Goal: Information Seeking & Learning: Learn about a topic

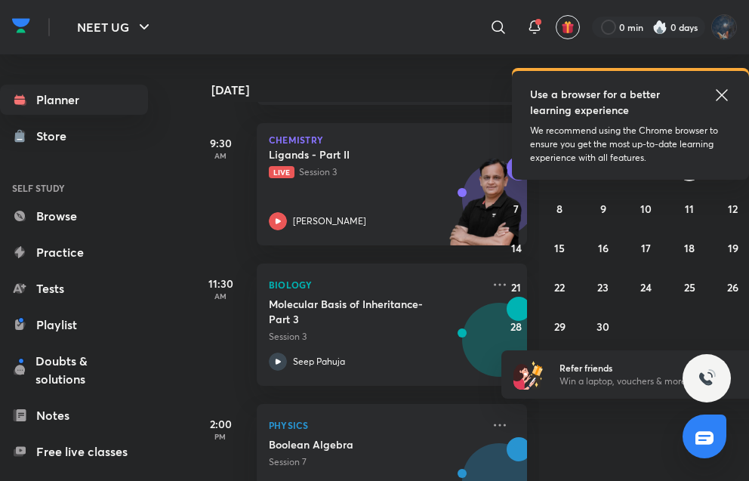
scroll to position [483, 0]
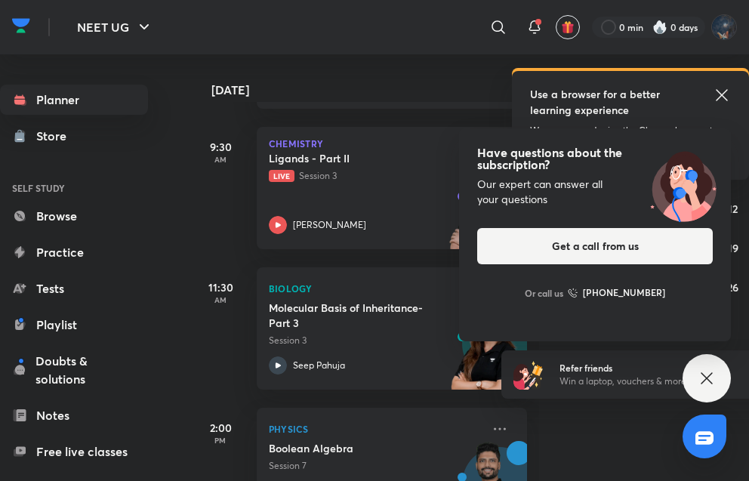
click at [703, 372] on icon at bounding box center [706, 378] width 18 height 18
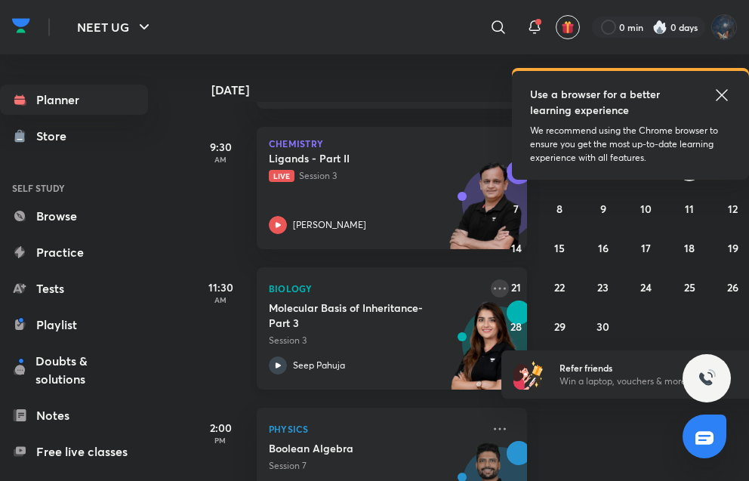
click at [491, 283] on icon at bounding box center [500, 288] width 18 height 18
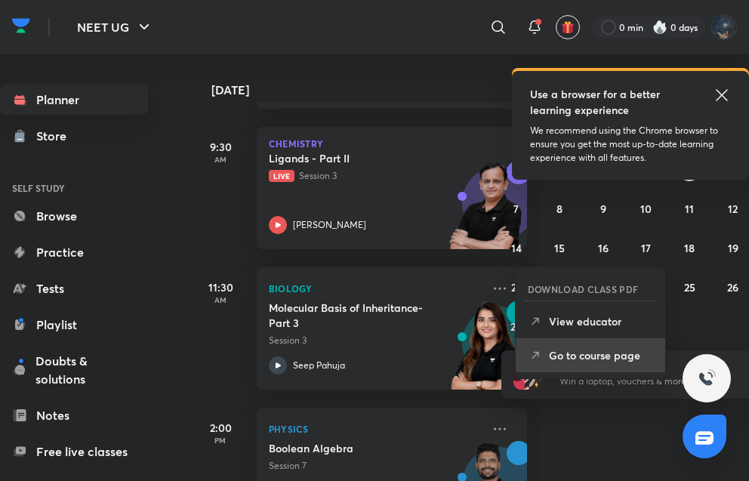
click at [589, 351] on p "Go to course page" at bounding box center [601, 355] width 104 height 16
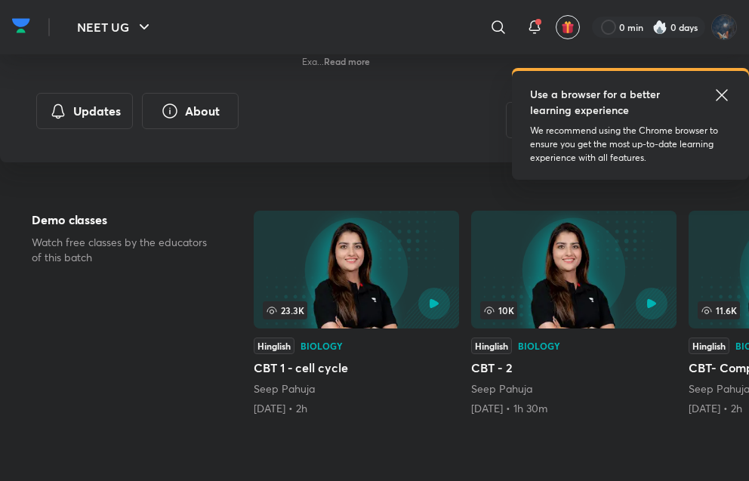
scroll to position [282, 0]
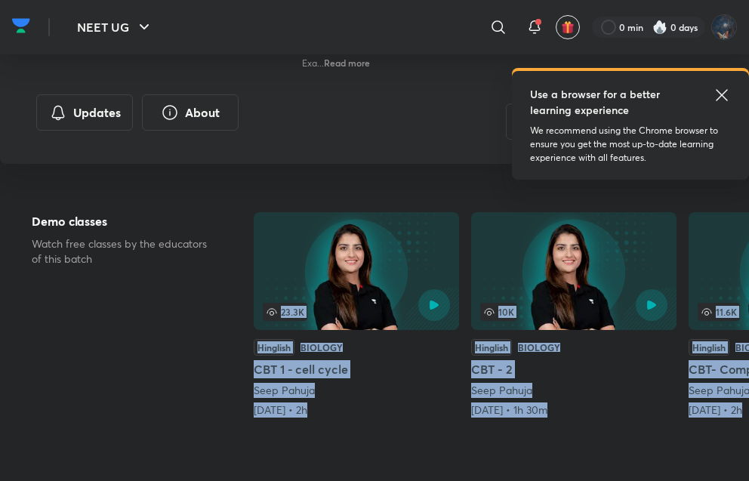
drag, startPoint x: 357, startPoint y: 479, endPoint x: 167, endPoint y: 343, distance: 234.2
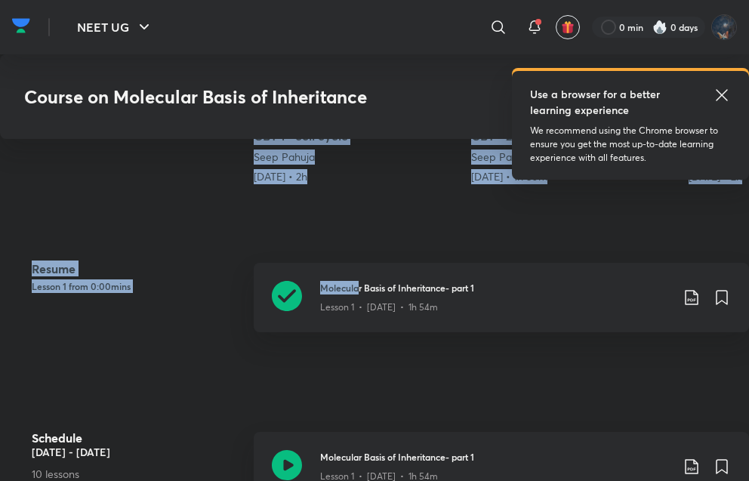
scroll to position [516, 0]
click at [170, 343] on div "Resume Lesson 1 from 0:00mins" at bounding box center [137, 306] width 210 height 88
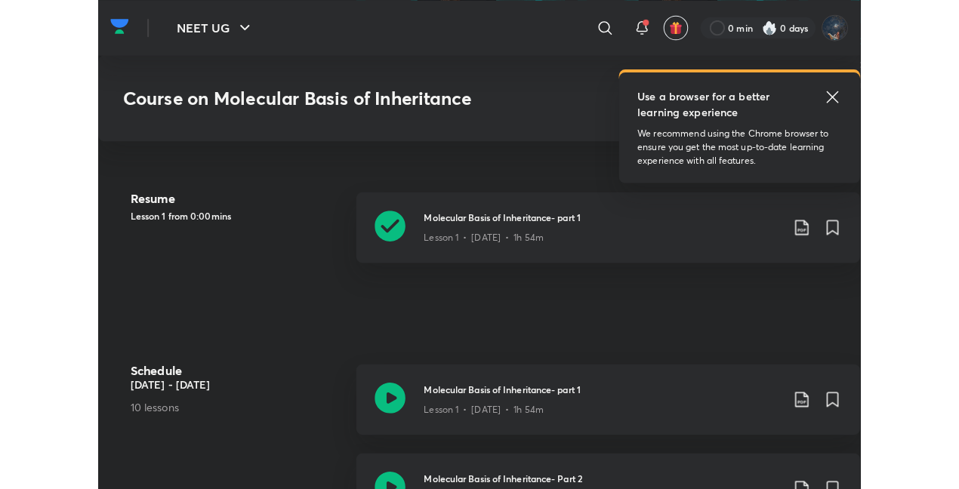
scroll to position [753, 0]
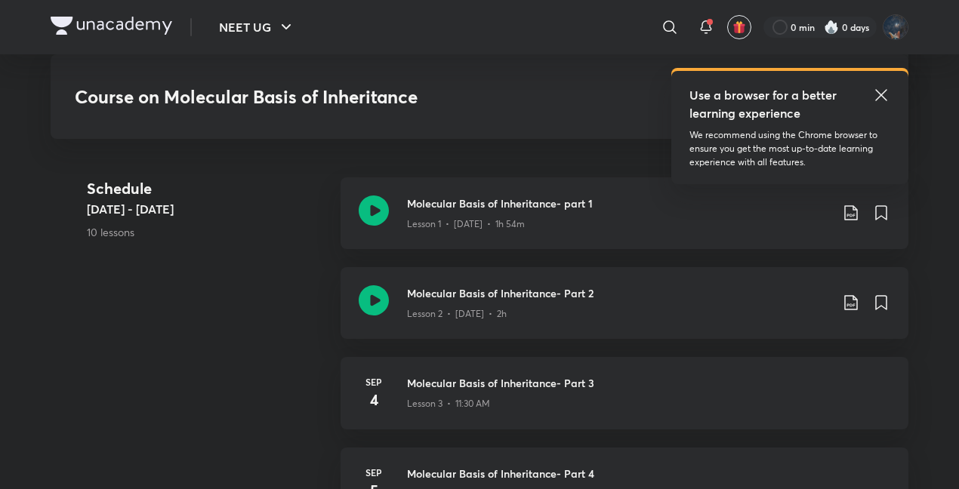
click at [748, 92] on icon at bounding box center [880, 94] width 11 height 11
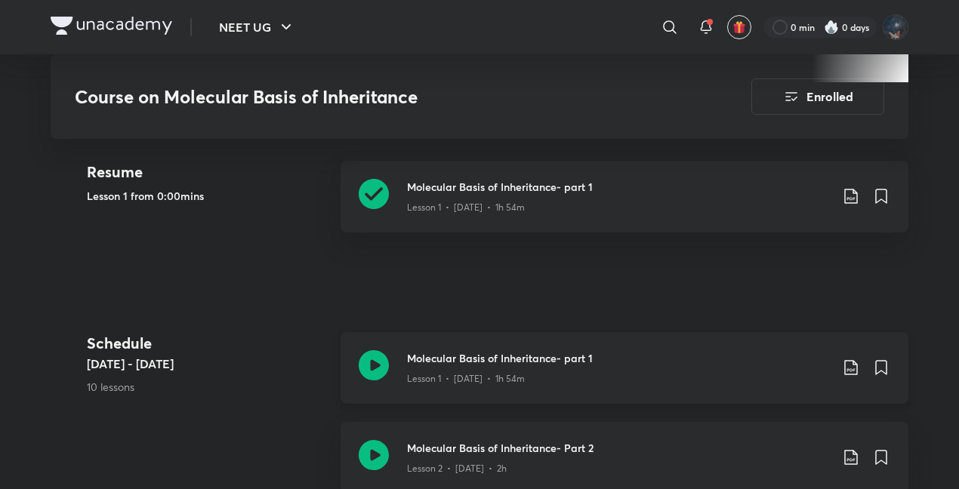
scroll to position [596, 0]
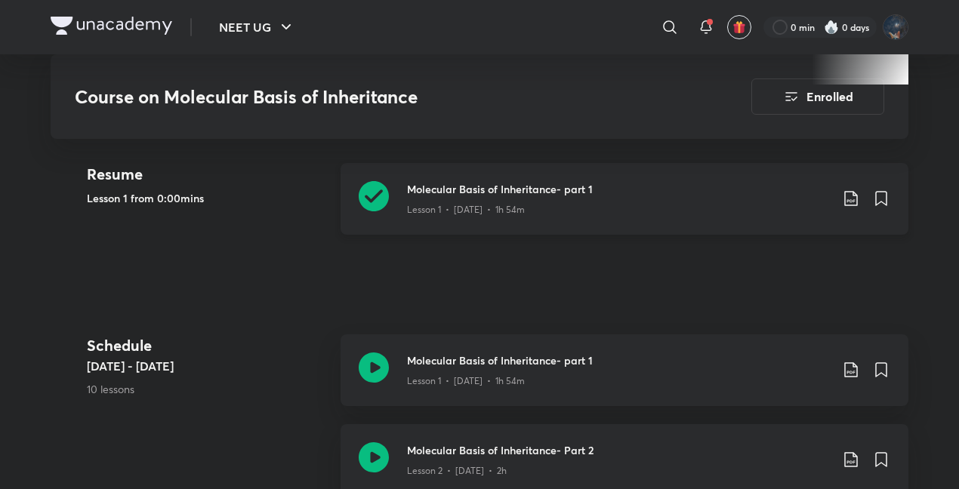
click at [469, 210] on p "Lesson 1 • [DATE] • 1h 54m" at bounding box center [466, 210] width 118 height 14
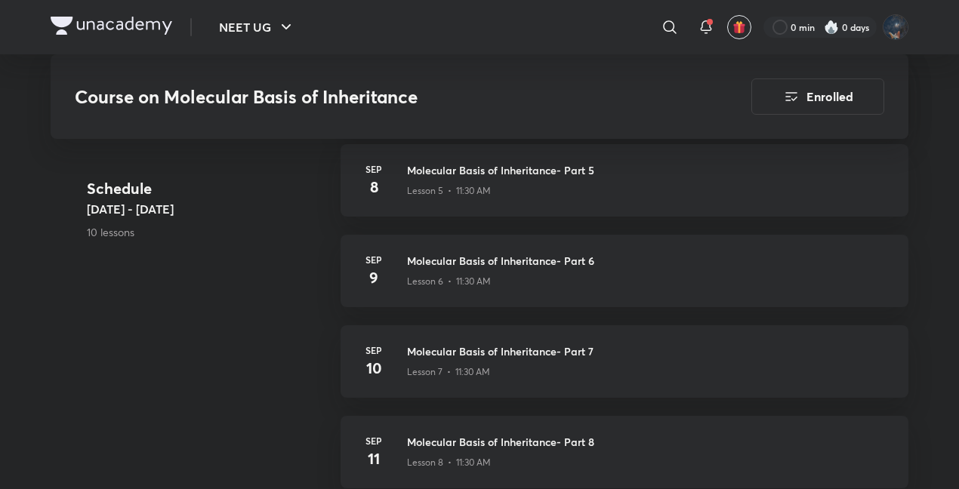
scroll to position [1146, 0]
